Goal: Transaction & Acquisition: Purchase product/service

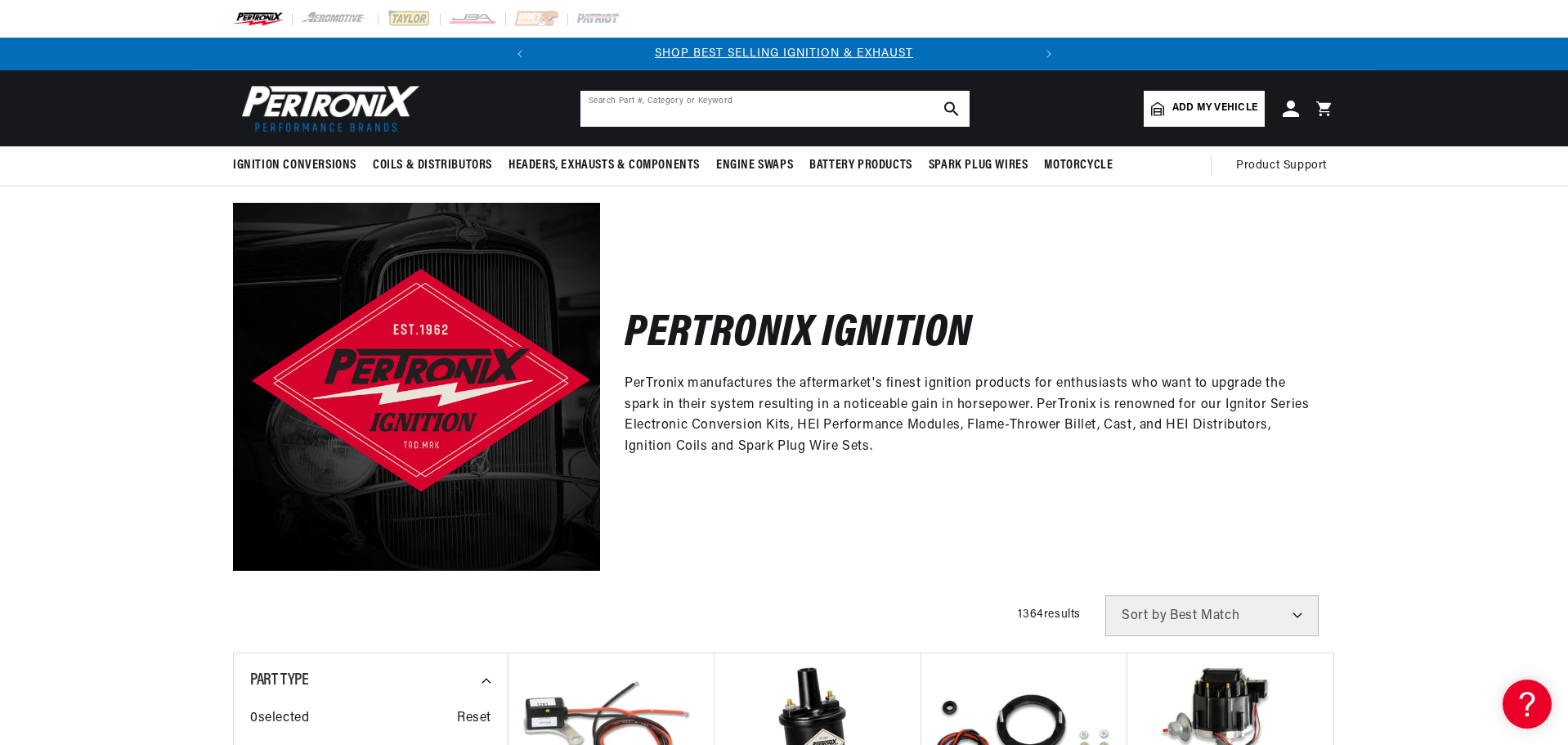
click at [641, 100] on input "text" at bounding box center [775, 108] width 389 height 36
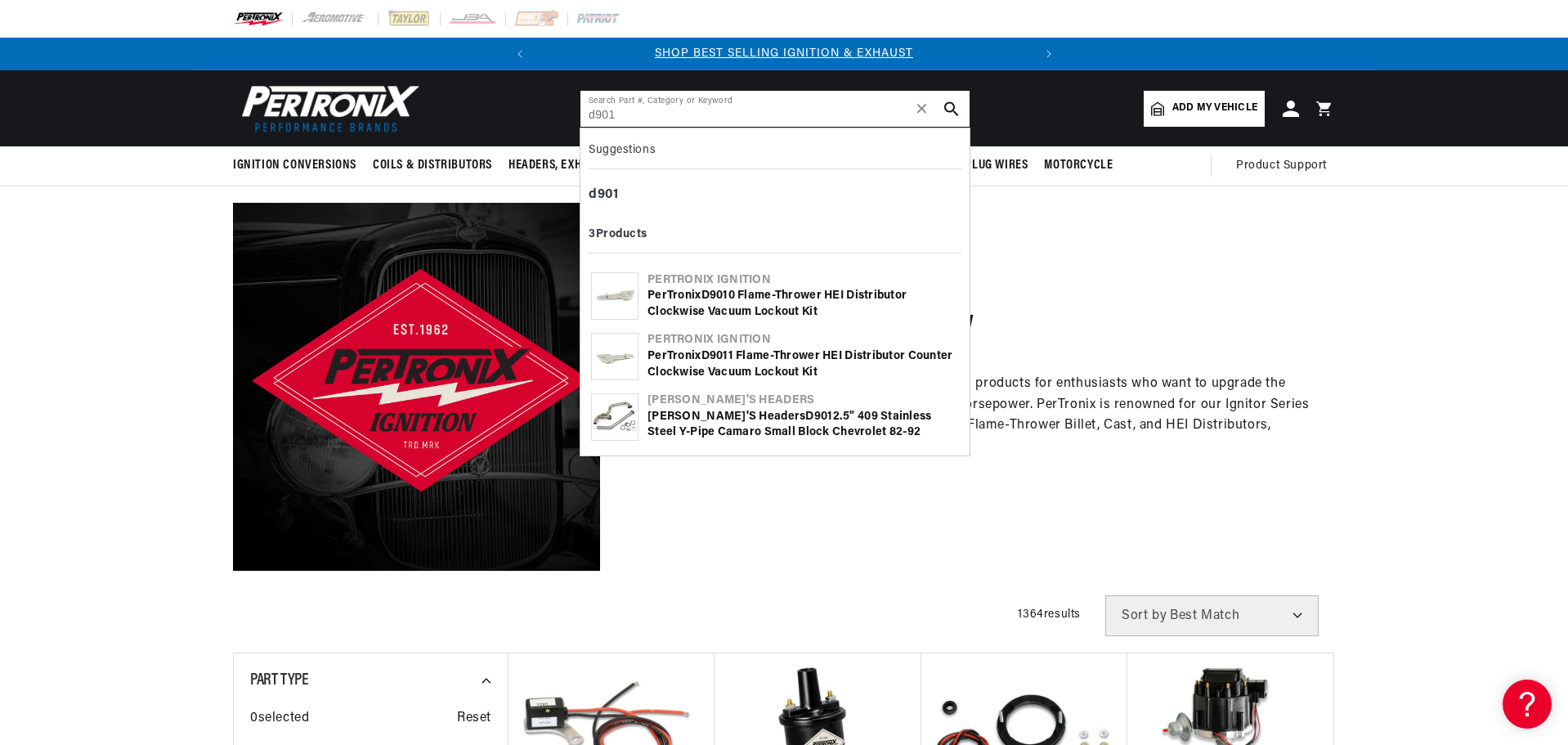
type input "d901"
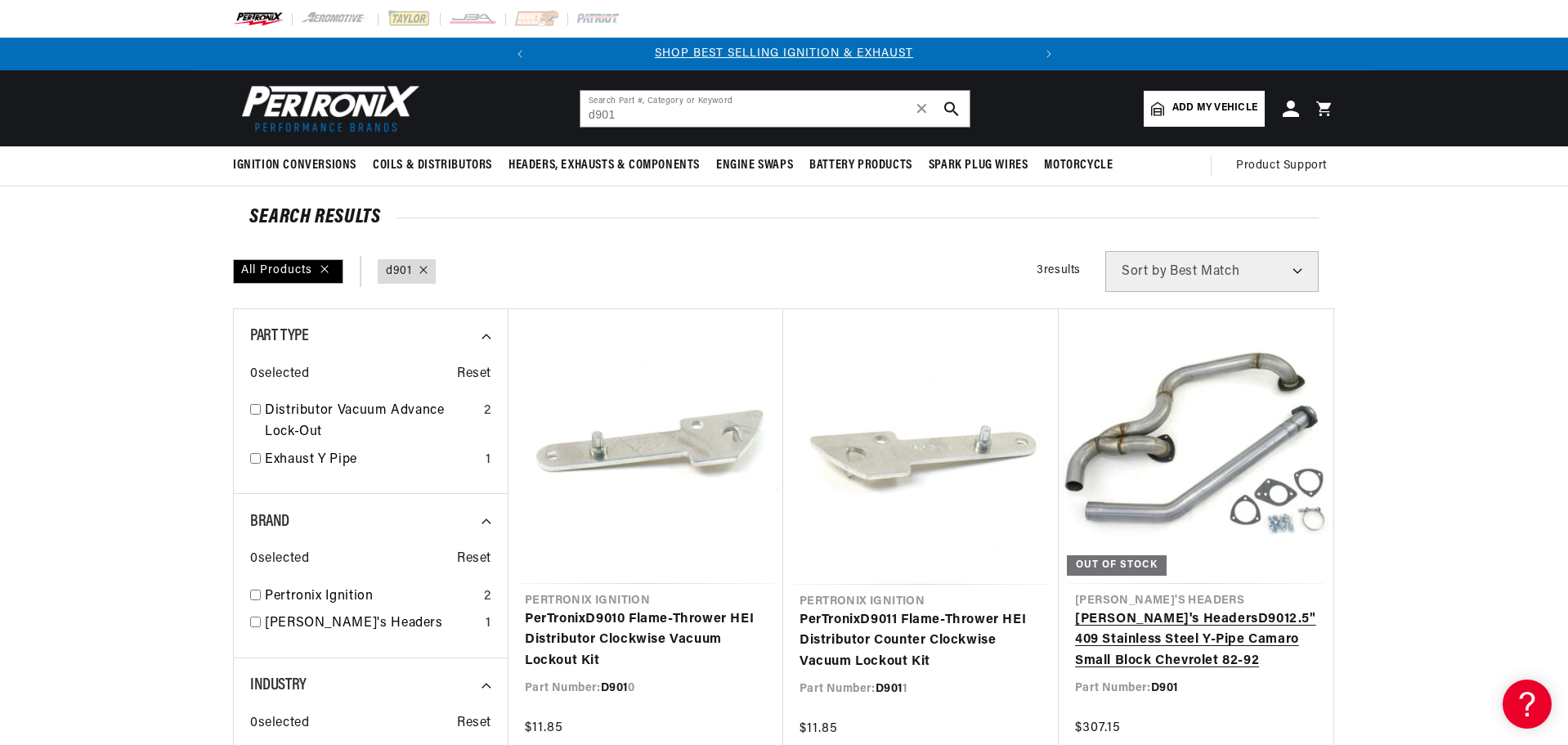
click at [1276, 637] on link "[PERSON_NAME]'s Headers D901 2.5" 409 Stainless Steel Y-Pipe Camaro Small Block…" at bounding box center [1196, 640] width 242 height 63
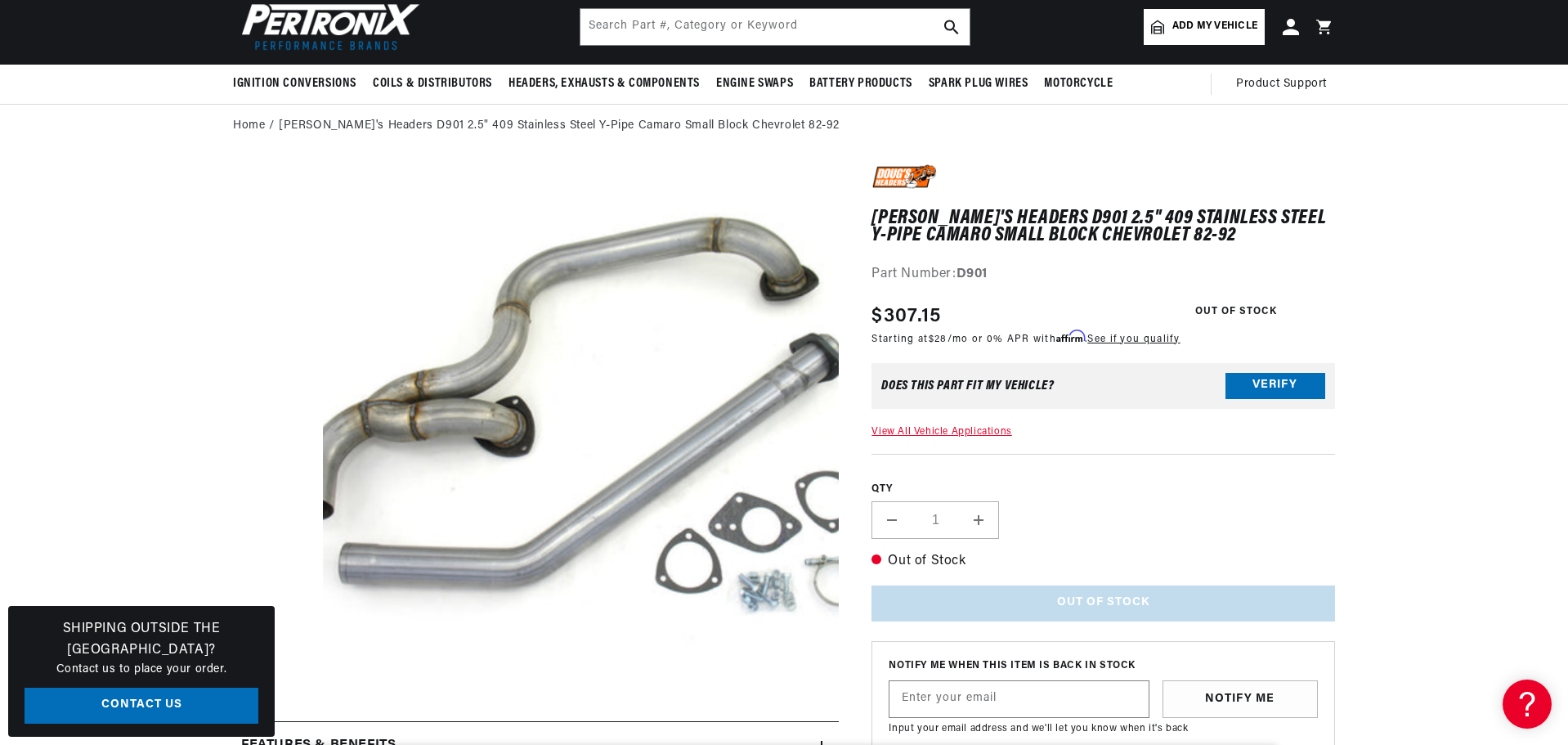
click at [271, 732] on button "Open media 1 in modal" at bounding box center [271, 732] width 0 height 0
